Goal: Task Accomplishment & Management: Manage account settings

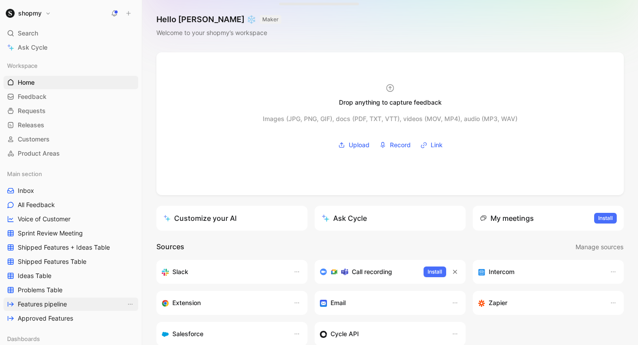
click at [84, 304] on link "Features pipeline" at bounding box center [71, 303] width 135 height 13
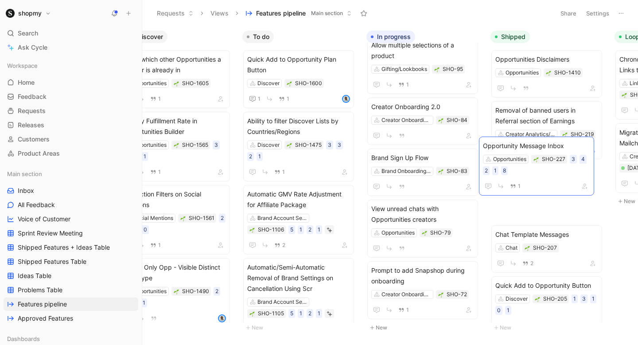
scroll to position [649, 0]
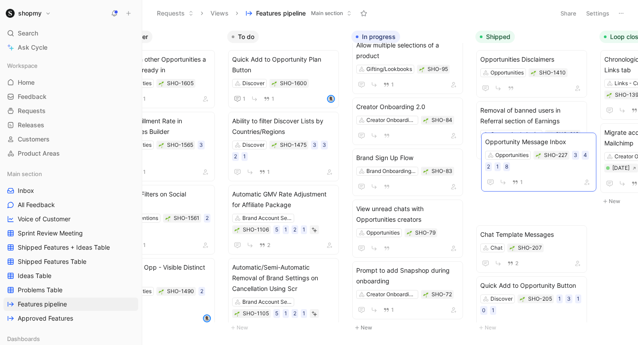
drag, startPoint x: 430, startPoint y: 160, endPoint x: 544, endPoint y: 142, distance: 115.3
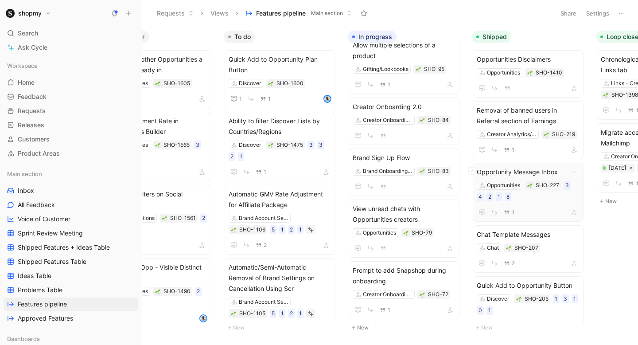
click at [523, 168] on span "Opportunity Message Inbox" at bounding box center [528, 172] width 103 height 11
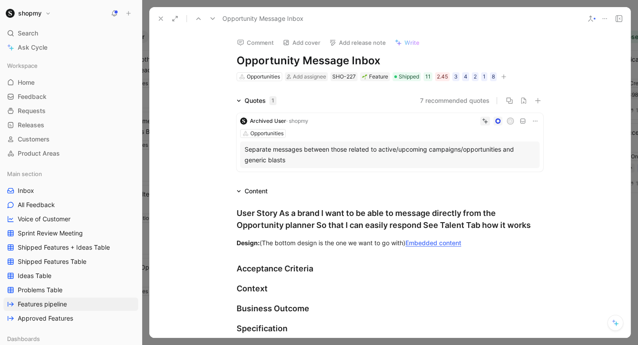
click at [160, 20] on use at bounding box center [161, 19] width 4 height 4
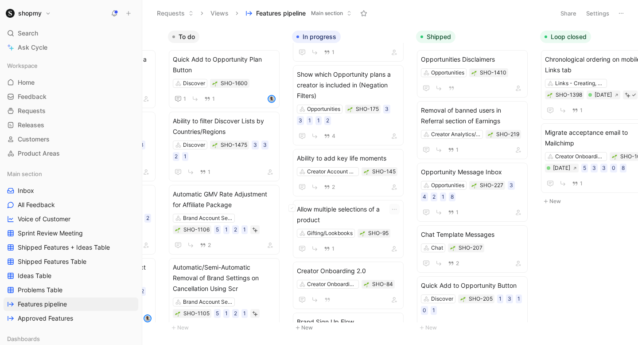
scroll to position [649, 0]
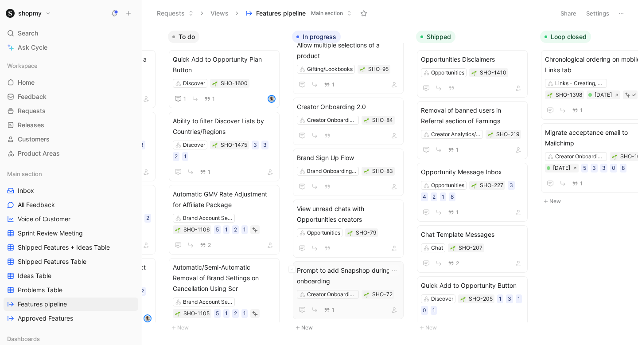
click at [371, 271] on span "Prompt to add Snapshop during onboarding" at bounding box center [348, 275] width 103 height 21
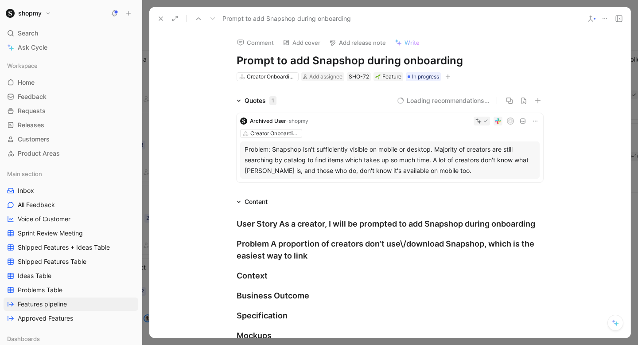
click at [602, 15] on icon at bounding box center [604, 18] width 7 height 7
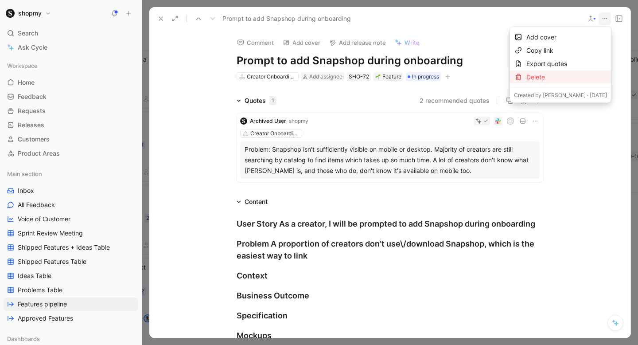
click at [554, 76] on div "Delete" at bounding box center [566, 77] width 81 height 11
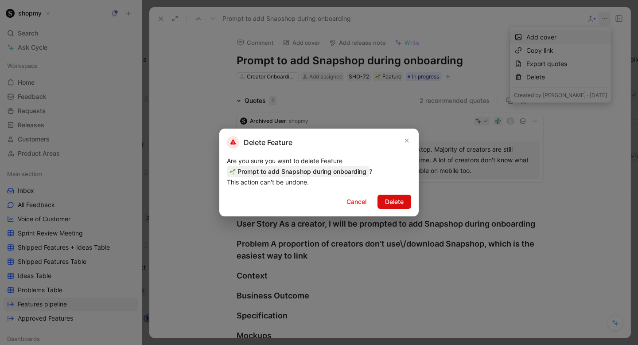
click at [389, 206] on span "Delete" at bounding box center [394, 201] width 19 height 11
